Goal: Task Accomplishment & Management: Use online tool/utility

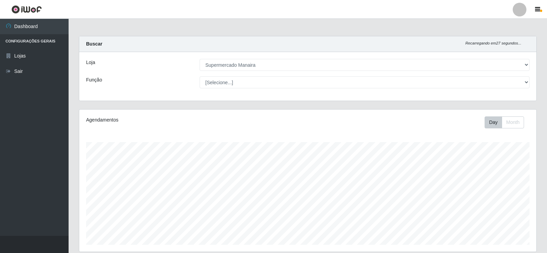
select select "443"
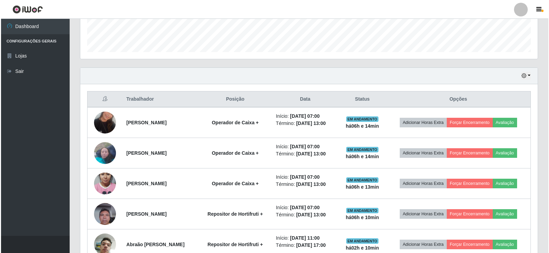
scroll to position [206, 0]
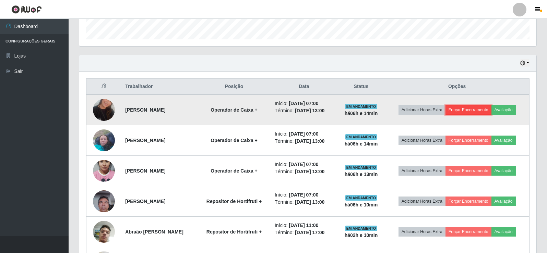
click at [465, 111] on button "Forçar Encerramento" at bounding box center [469, 110] width 46 height 10
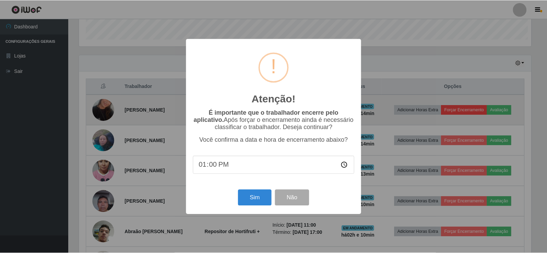
scroll to position [142, 454]
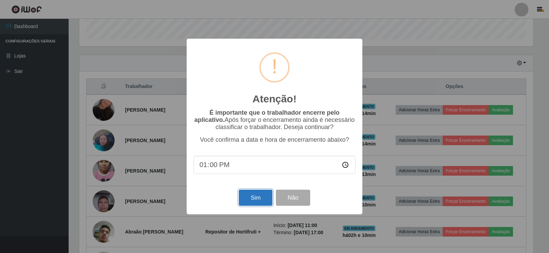
click at [260, 201] on button "Sim" at bounding box center [255, 198] width 33 height 16
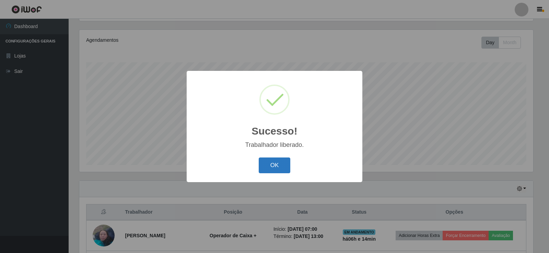
click at [270, 164] on button "OK" at bounding box center [275, 166] width 32 height 16
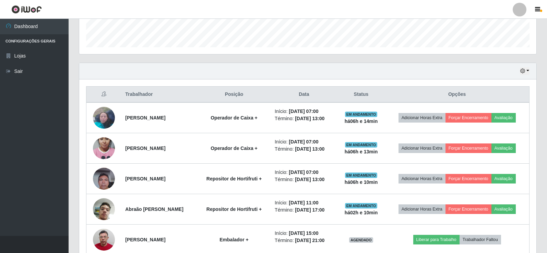
scroll to position [203, 0]
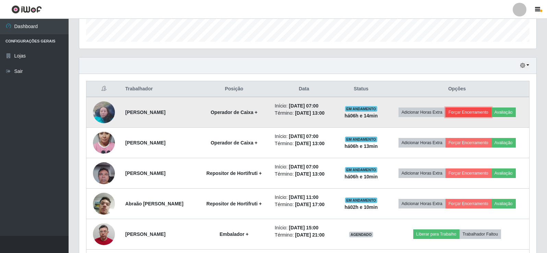
click at [470, 111] on button "Forçar Encerramento" at bounding box center [469, 113] width 46 height 10
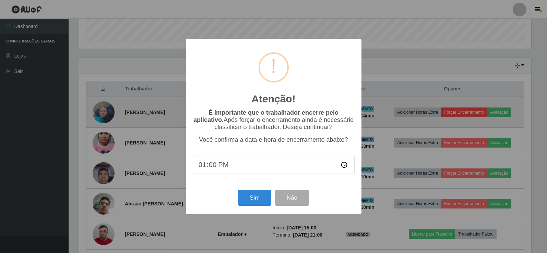
scroll to position [142, 454]
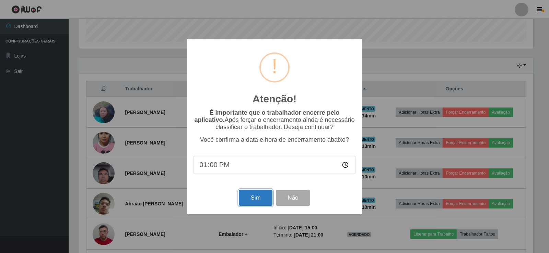
click at [259, 201] on button "Sim" at bounding box center [255, 198] width 33 height 16
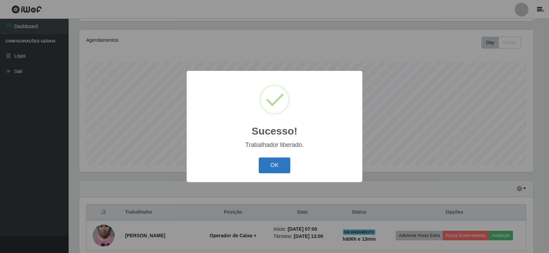
click at [272, 166] on button "OK" at bounding box center [275, 166] width 32 height 16
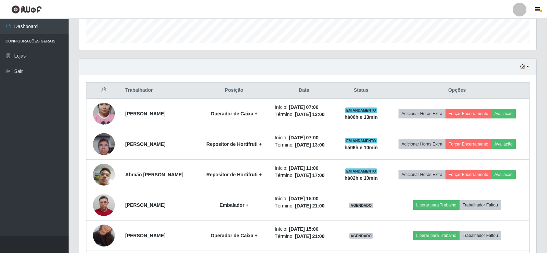
scroll to position [203, 0]
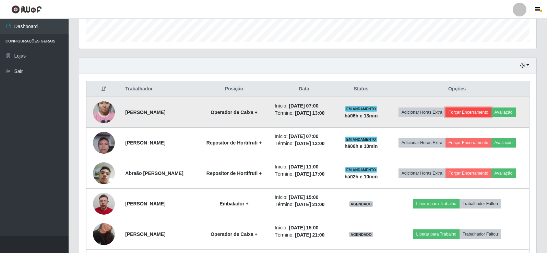
click at [470, 110] on button "Forçar Encerramento" at bounding box center [469, 113] width 46 height 10
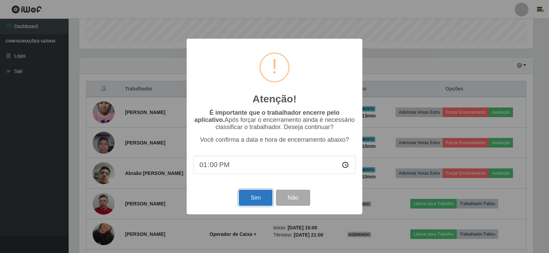
click at [254, 199] on button "Sim" at bounding box center [255, 198] width 33 height 16
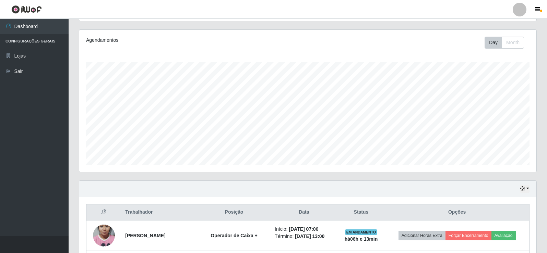
scroll to position [0, 0]
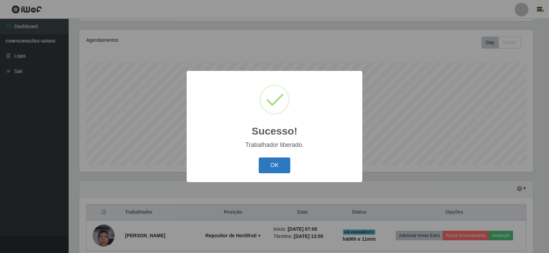
click at [274, 168] on button "OK" at bounding box center [275, 166] width 32 height 16
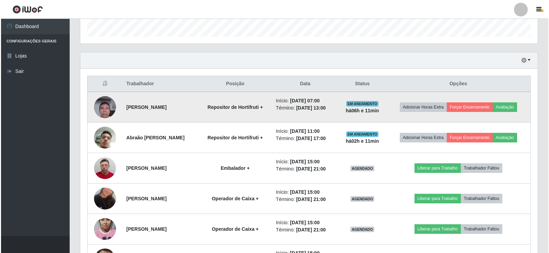
scroll to position [217, 0]
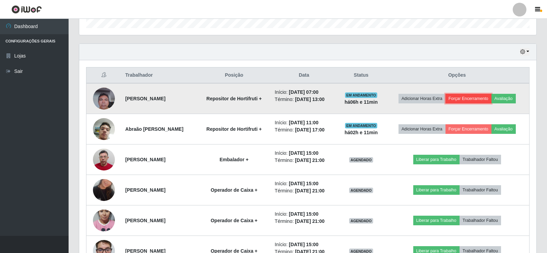
click at [467, 100] on button "Forçar Encerramento" at bounding box center [469, 99] width 46 height 10
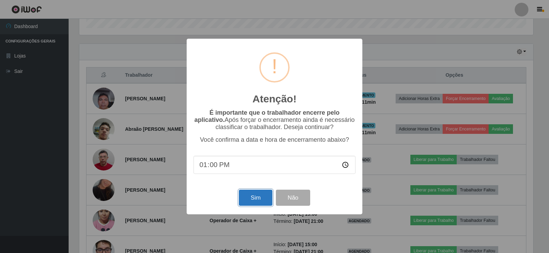
click at [257, 199] on button "Sim" at bounding box center [255, 198] width 33 height 16
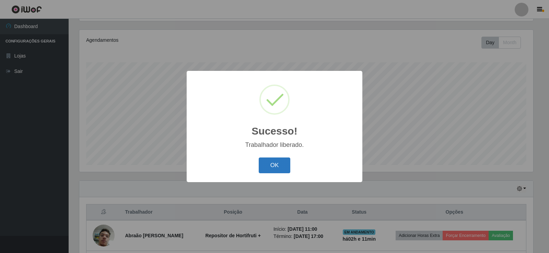
click at [270, 167] on button "OK" at bounding box center [275, 166] width 32 height 16
